Goal: Information Seeking & Learning: Learn about a topic

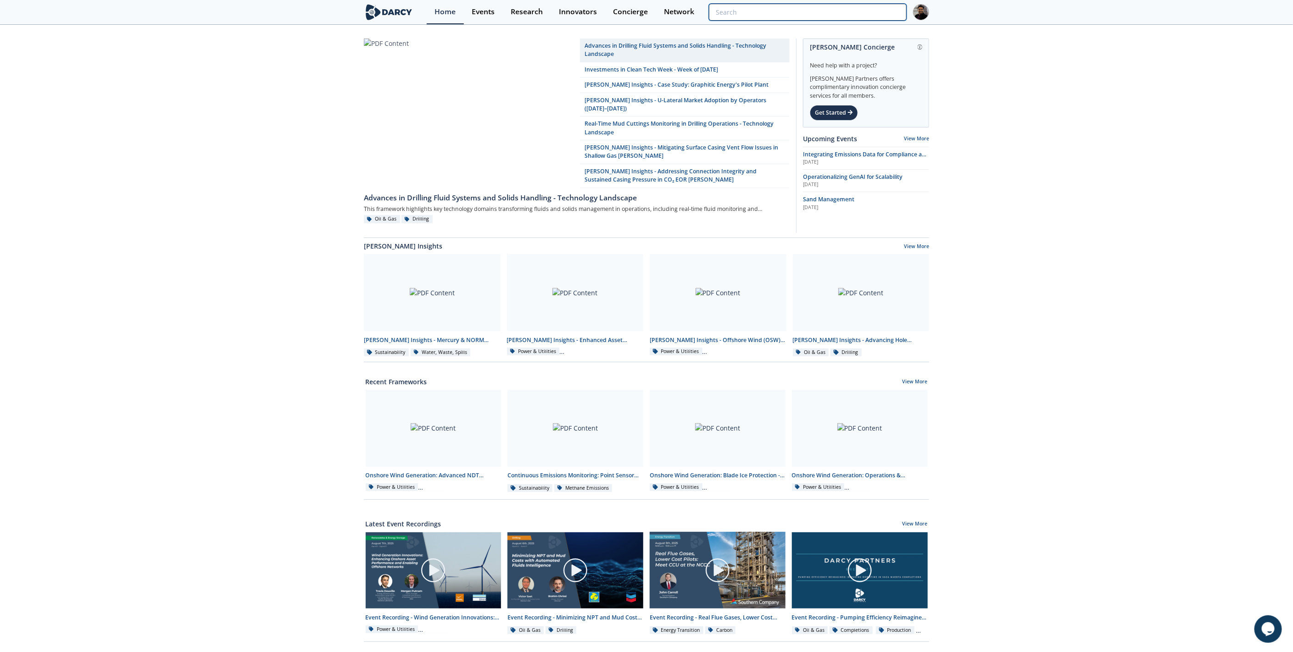
click at [836, 9] on input "search" at bounding box center [808, 12] width 198 height 17
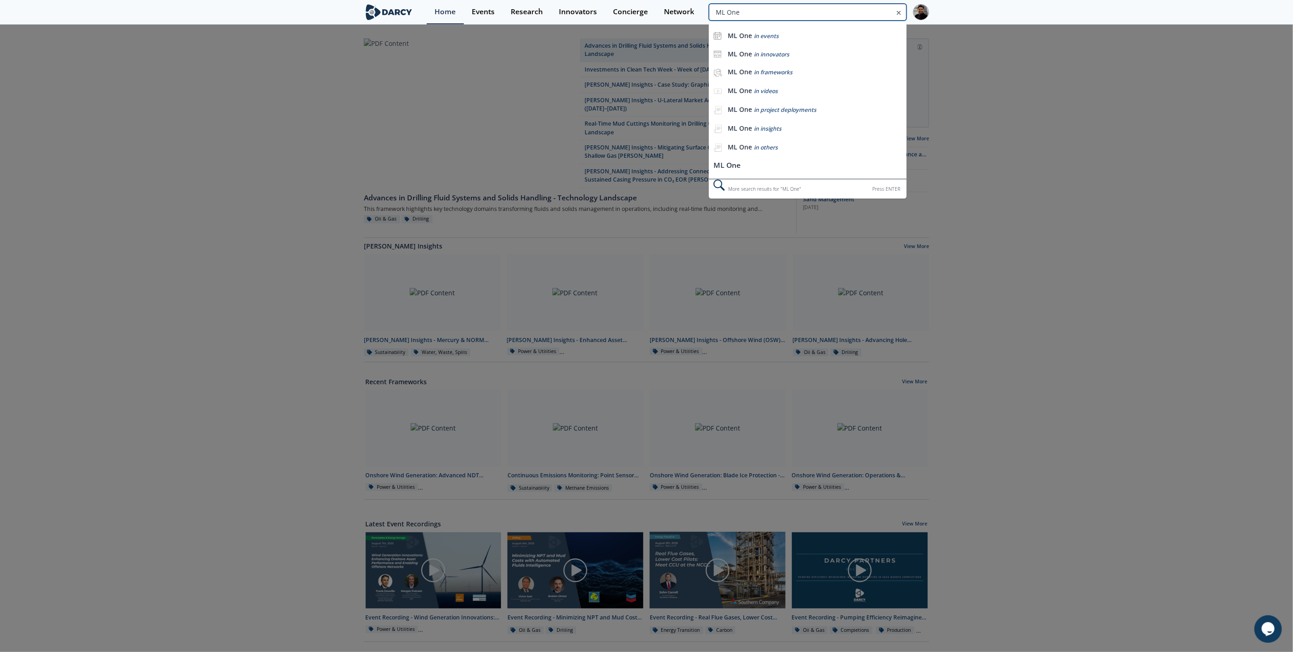
type input "ML One"
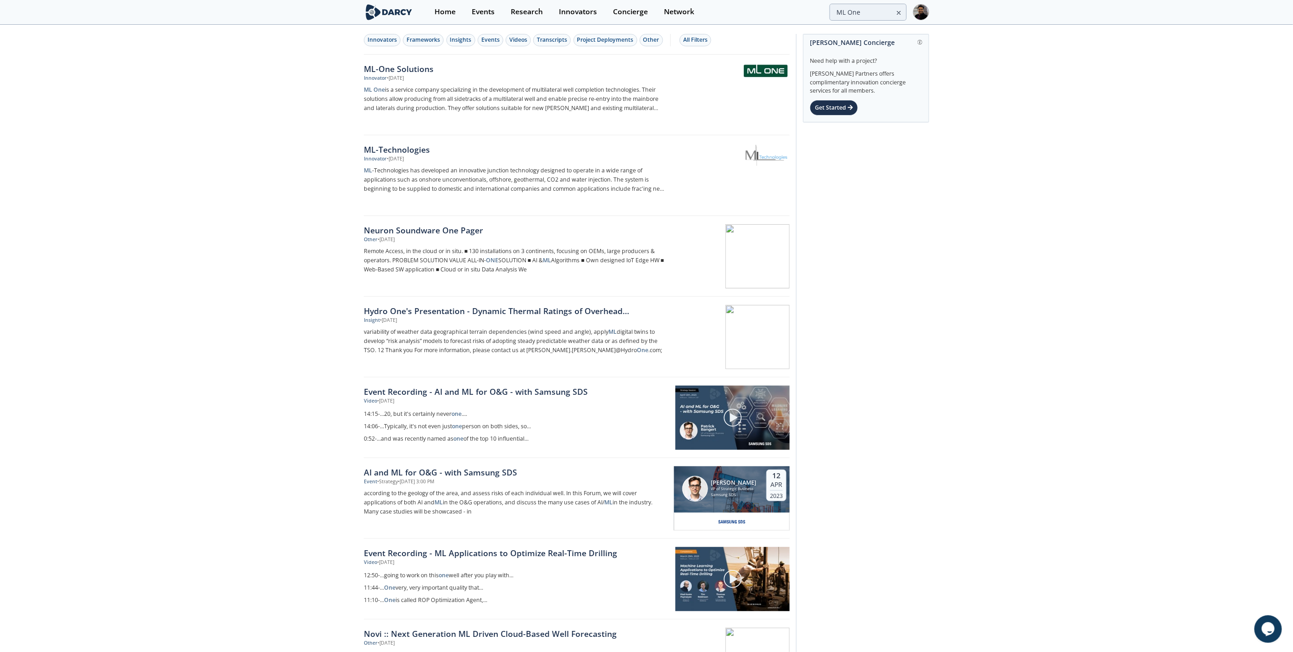
click at [445, 75] on div "Innovator • [DATE]" at bounding box center [516, 78] width 304 height 7
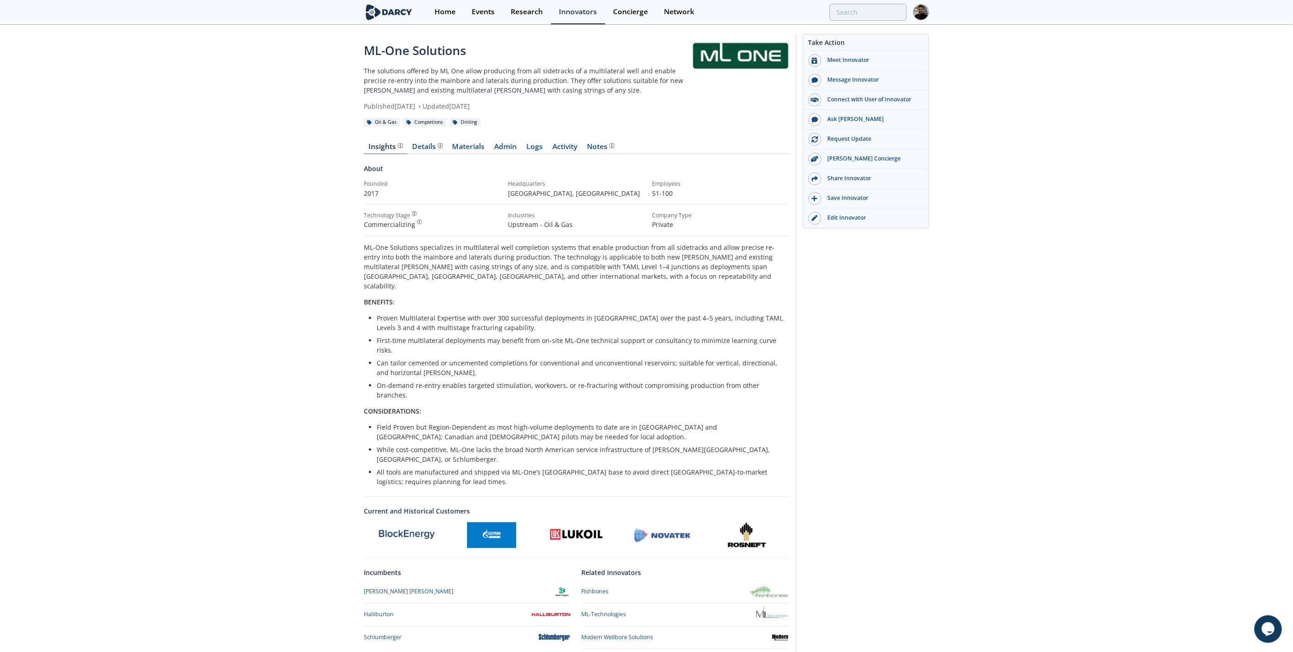
click at [485, 145] on link "Materials" at bounding box center [468, 148] width 42 height 11
